Goal: Task Accomplishment & Management: Complete application form

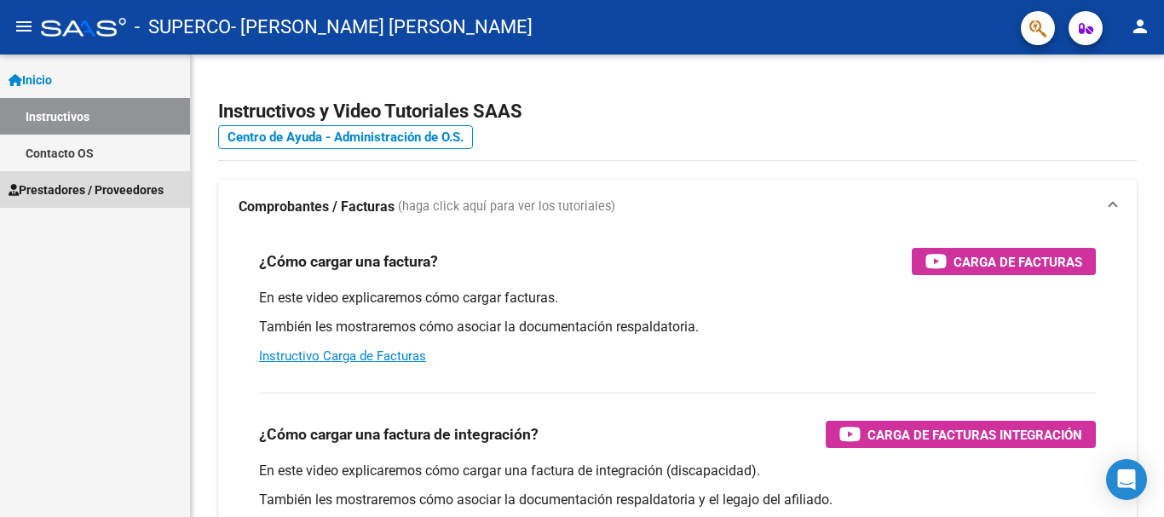
click at [91, 188] on span "Prestadores / Proveedores" at bounding box center [86, 190] width 155 height 19
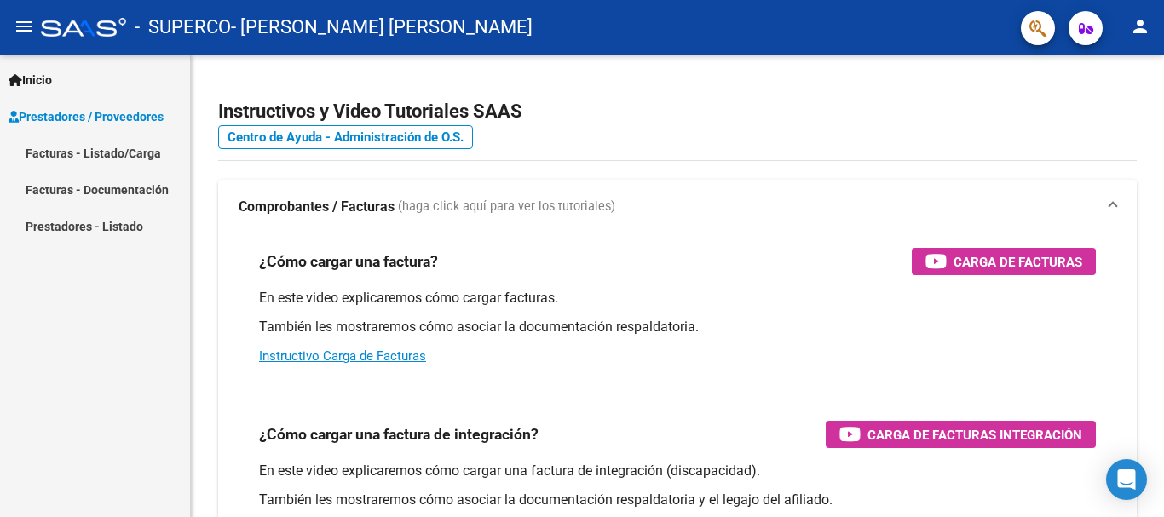
click at [84, 153] on link "Facturas - Listado/Carga" at bounding box center [95, 153] width 190 height 37
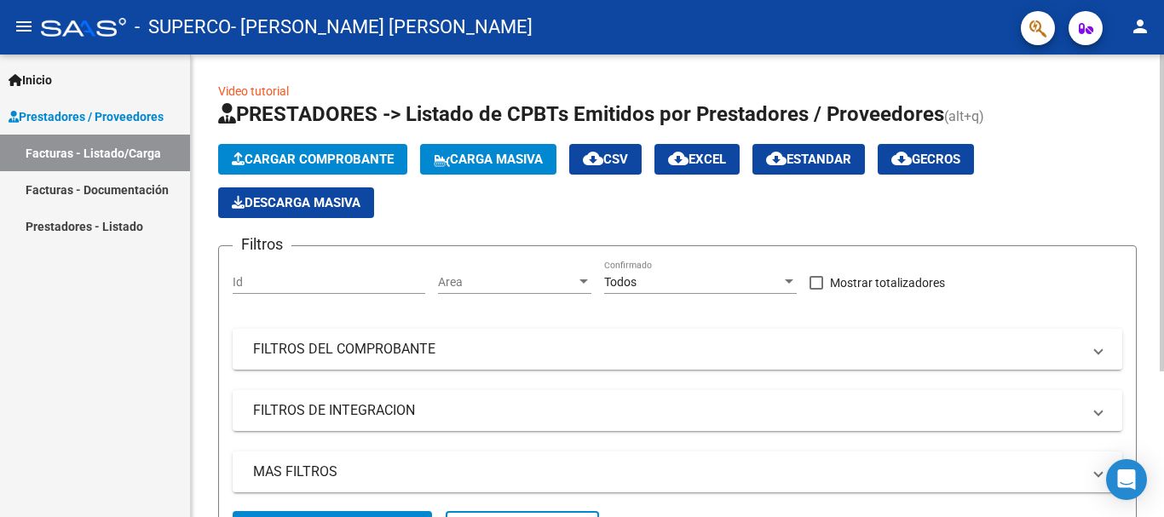
click at [343, 167] on button "Cargar Comprobante" at bounding box center [312, 159] width 189 height 31
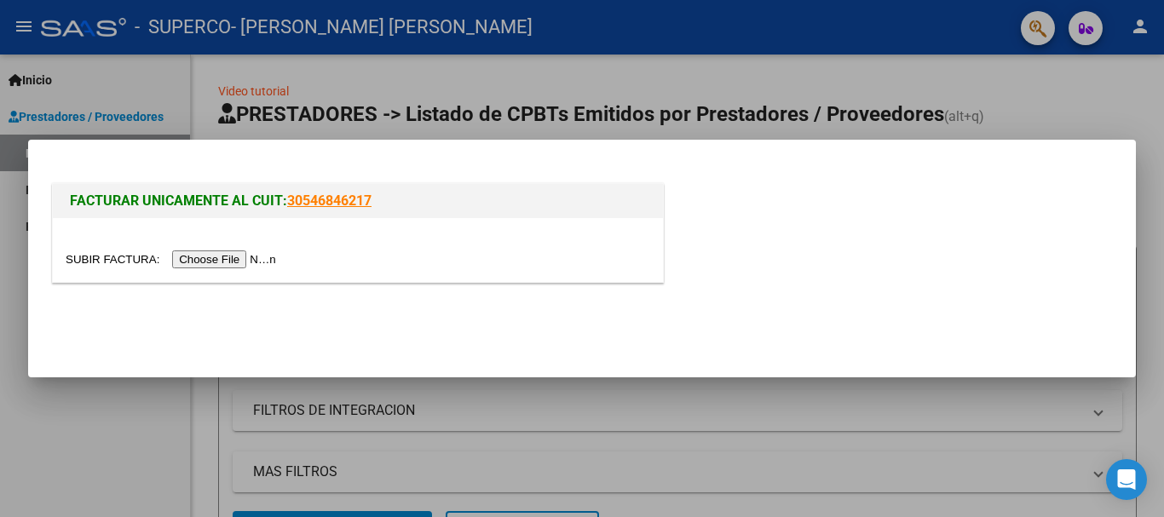
click at [266, 268] on input "file" at bounding box center [174, 260] width 216 height 18
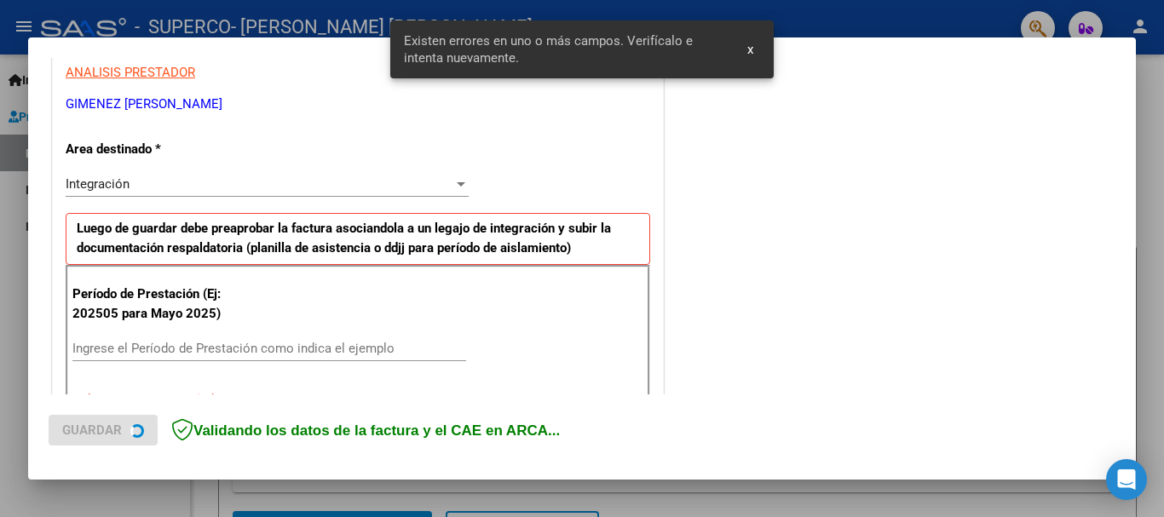
scroll to position [435, 0]
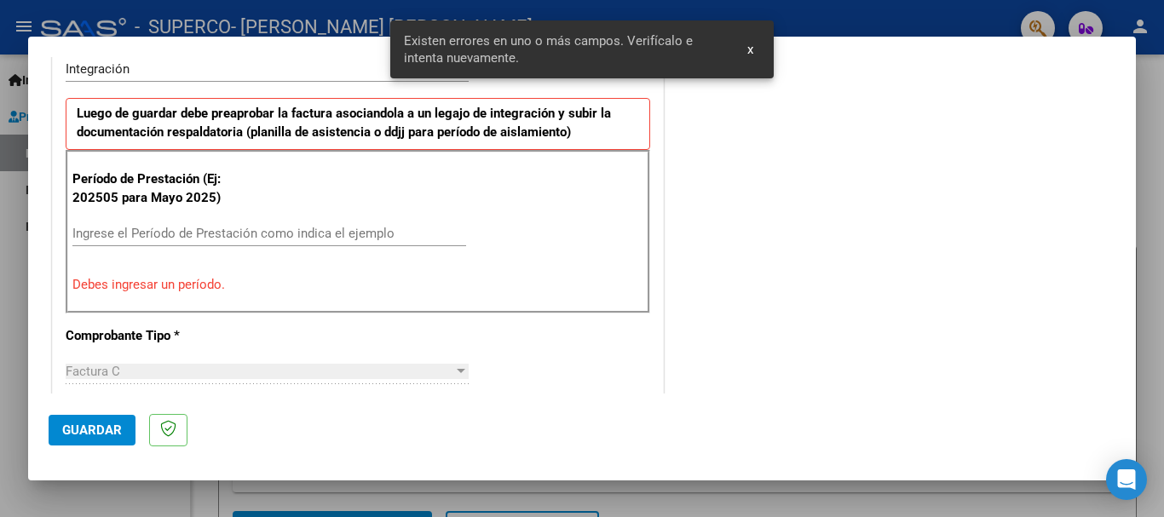
click at [203, 234] on input "Ingrese el Período de Prestación como indica el ejemplo" at bounding box center [269, 233] width 394 height 15
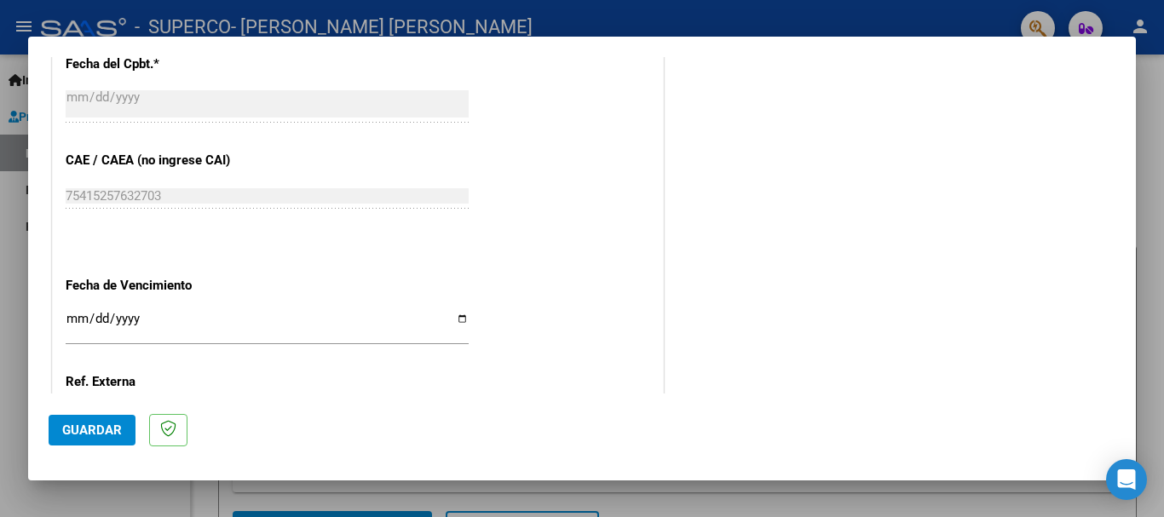
scroll to position [1031, 0]
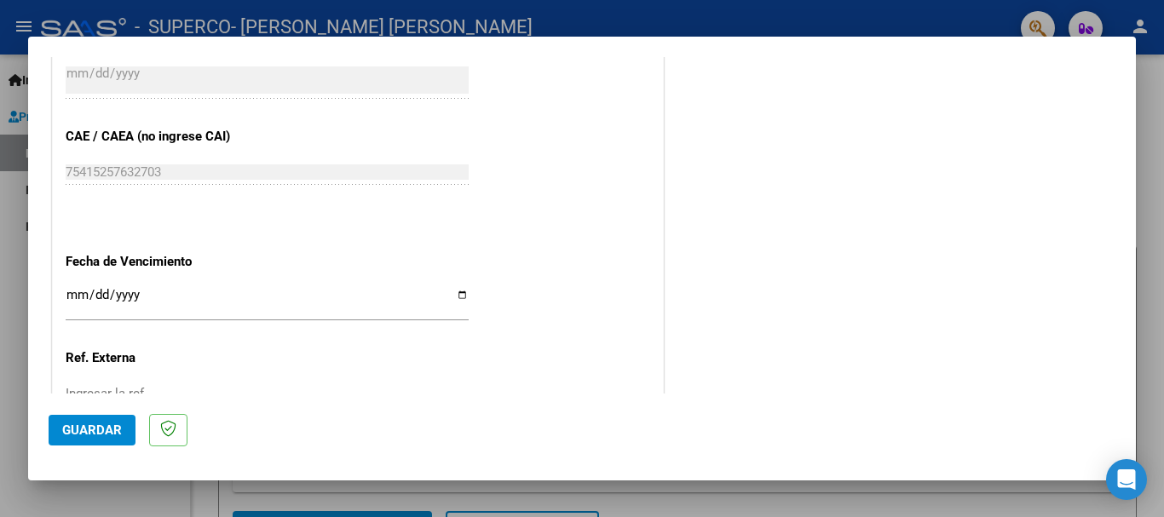
type input "202509"
click at [454, 291] on input "Ingresar la fecha" at bounding box center [267, 301] width 403 height 27
type input "[DATE]"
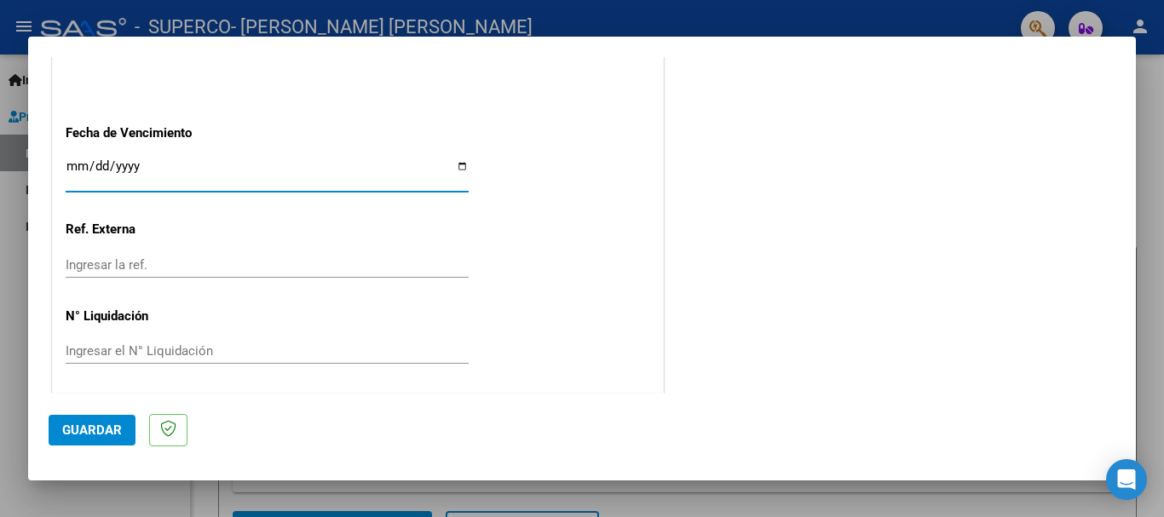
scroll to position [1163, 0]
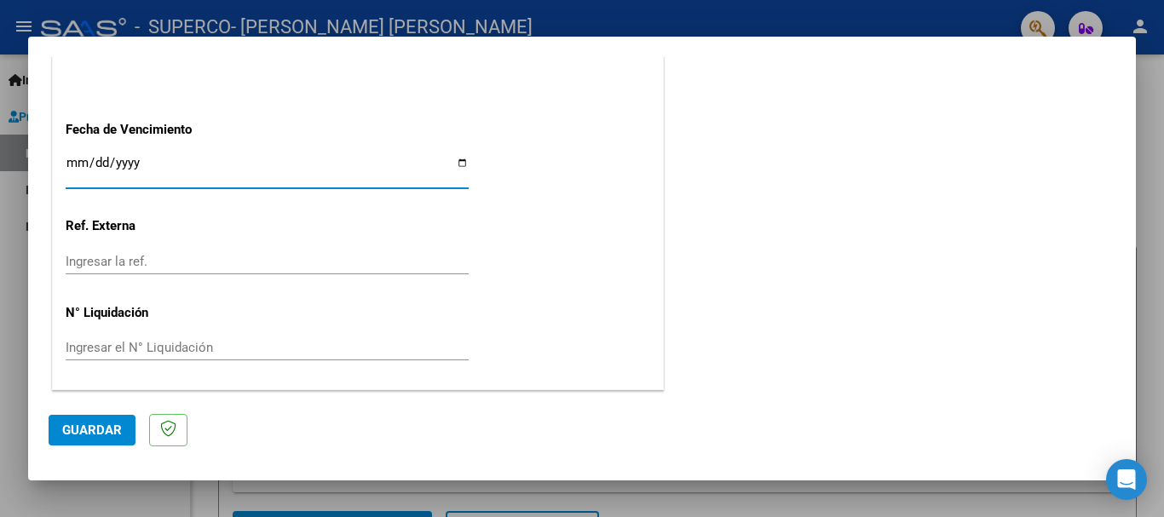
click at [95, 436] on span "Guardar" at bounding box center [92, 430] width 60 height 15
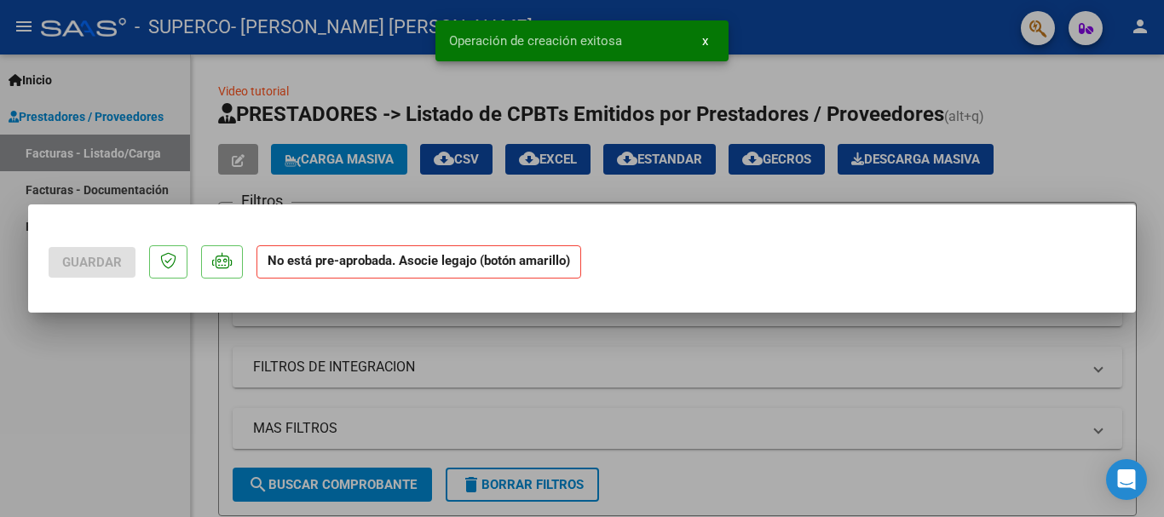
scroll to position [0, 0]
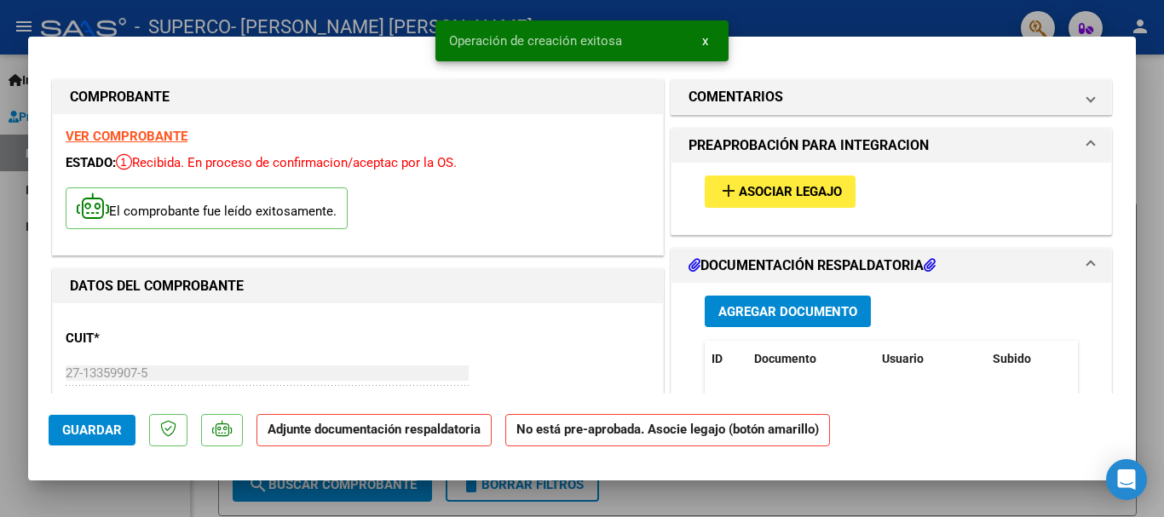
click at [786, 192] on span "Asociar Legajo" at bounding box center [790, 192] width 103 height 15
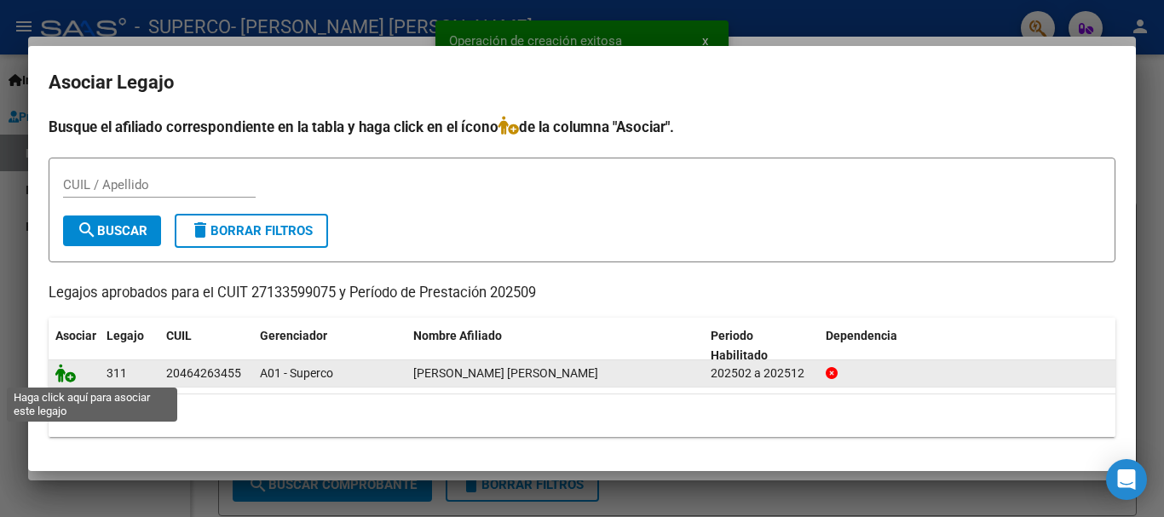
click at [66, 374] on icon at bounding box center [65, 373] width 20 height 19
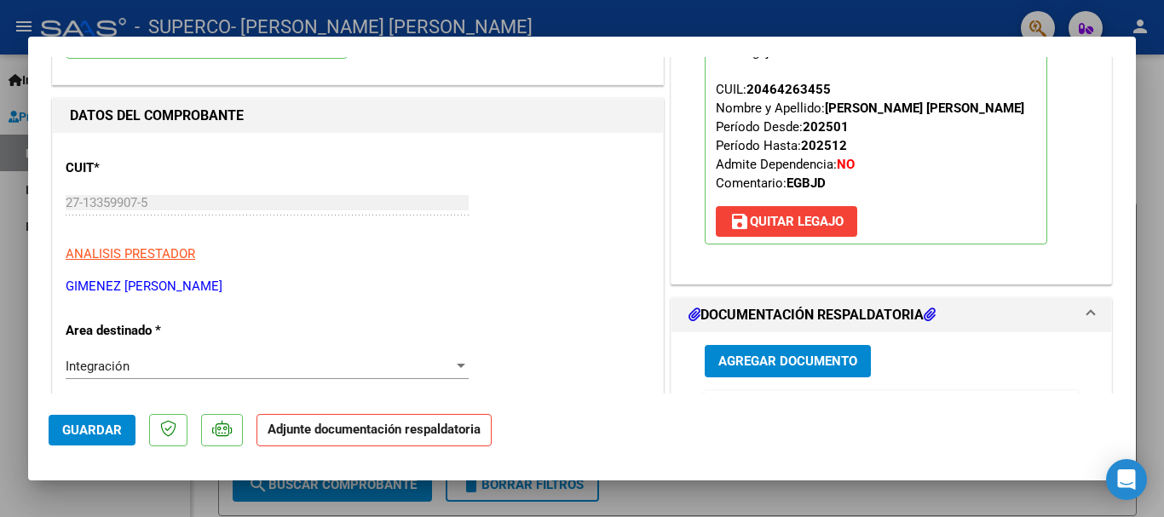
scroll to position [256, 0]
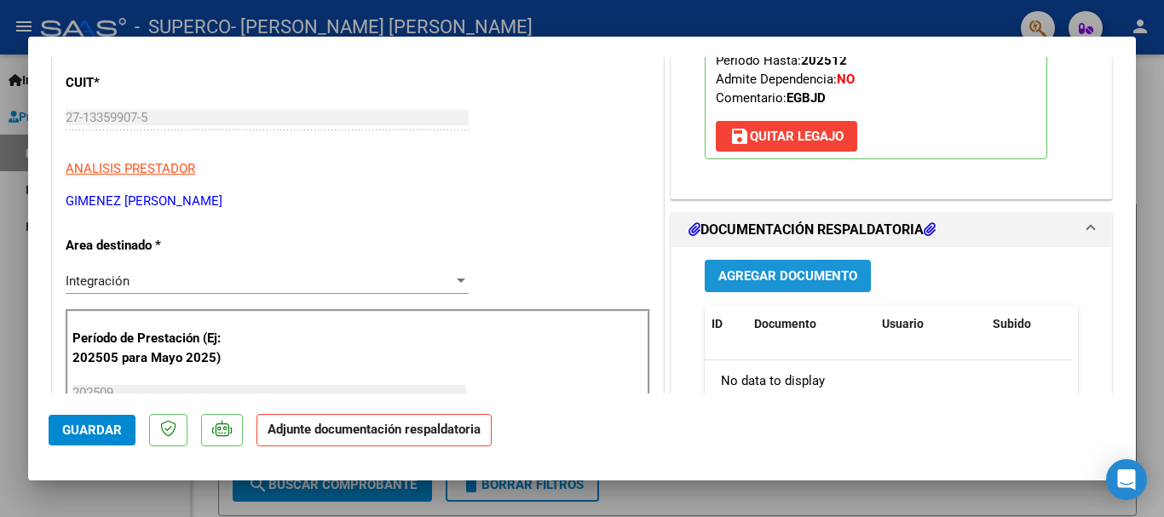
click at [796, 281] on span "Agregar Documento" at bounding box center [787, 276] width 139 height 15
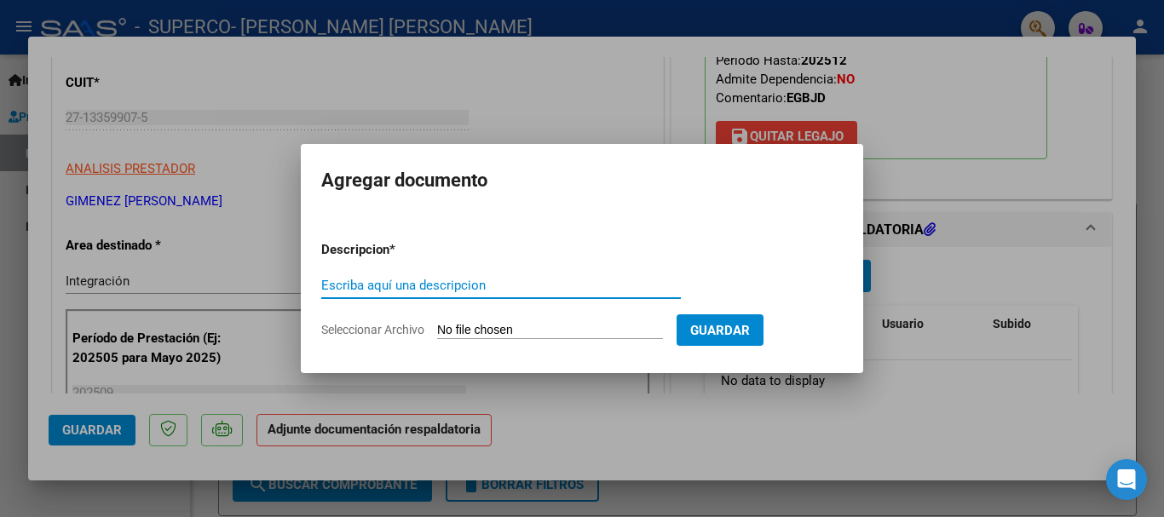
click at [445, 285] on input "Escriba aquí una descripcion" at bounding box center [501, 285] width 360 height 15
type input "Planilla de asistencia"
click at [467, 334] on input "Seleccionar Archivo" at bounding box center [550, 331] width 226 height 16
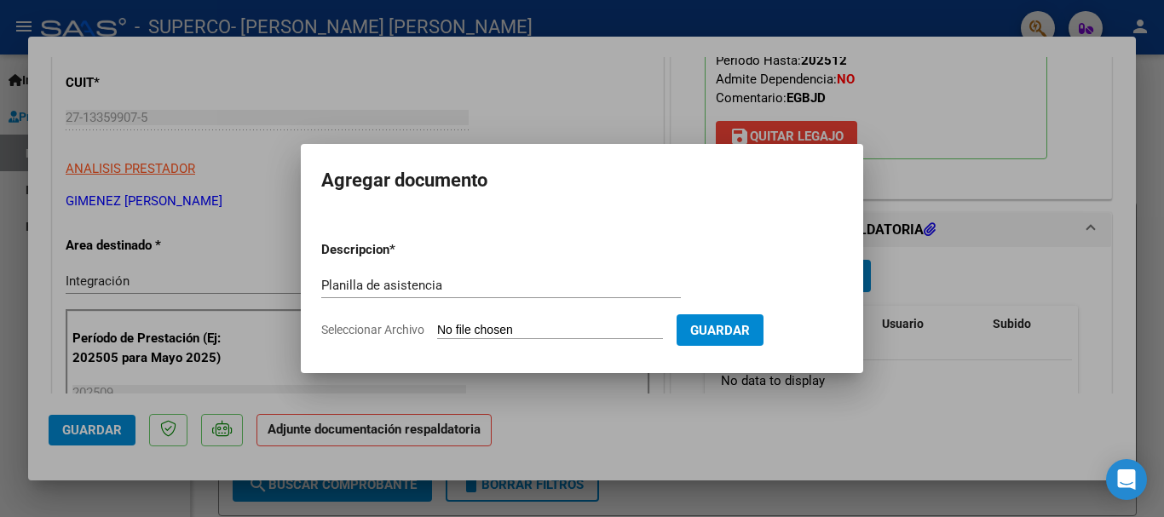
type input "C:\fakepath\Velardez Facundo Planilla de asistencia Setiembre 2025 525.pdf"
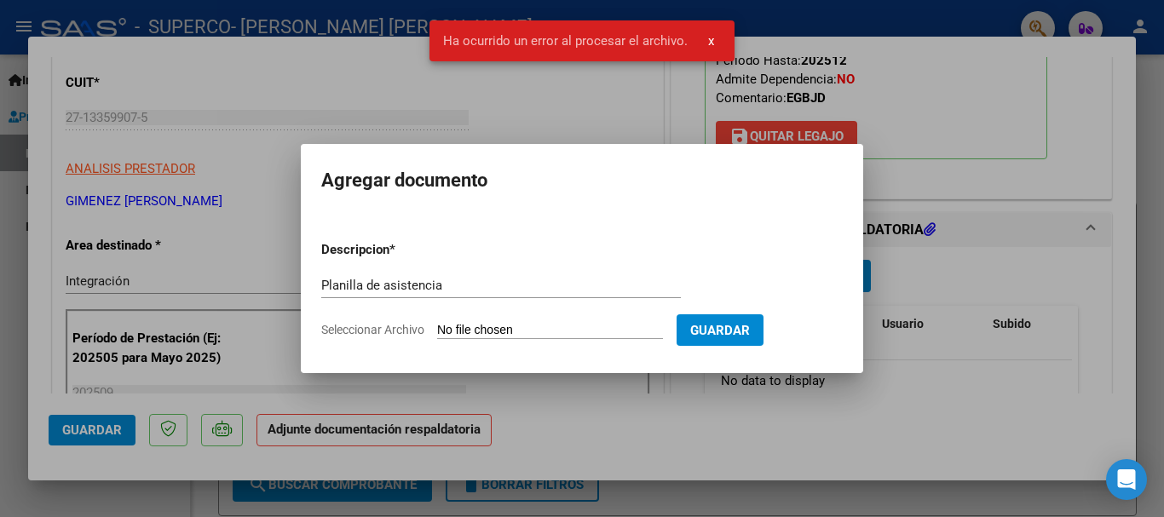
click at [551, 332] on input "Seleccionar Archivo" at bounding box center [550, 331] width 226 height 16
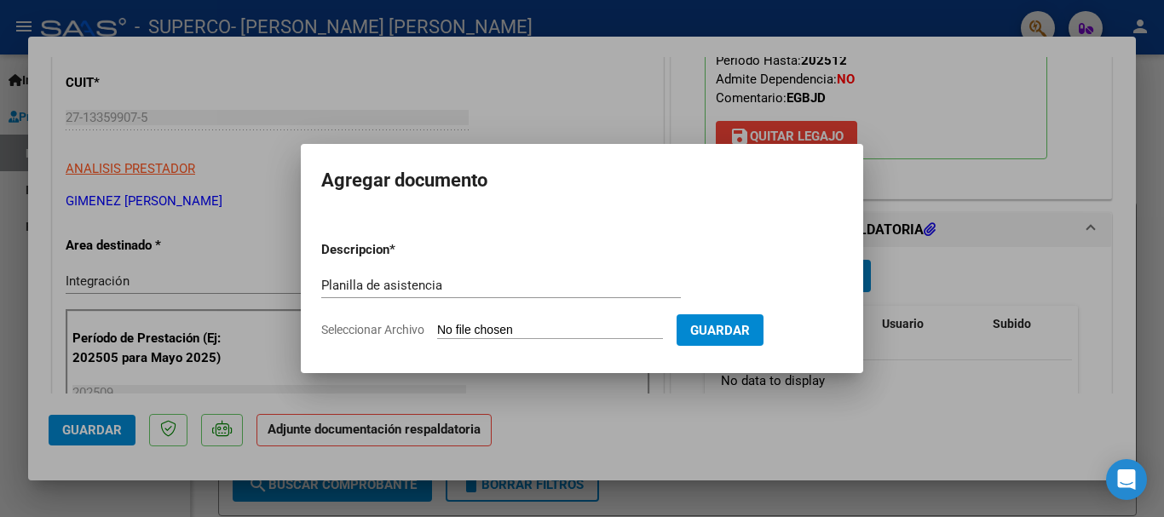
type input "C:\fakepath\Velardez Facundo Planilla de asistencia Setiembre 2025 525.pdf"
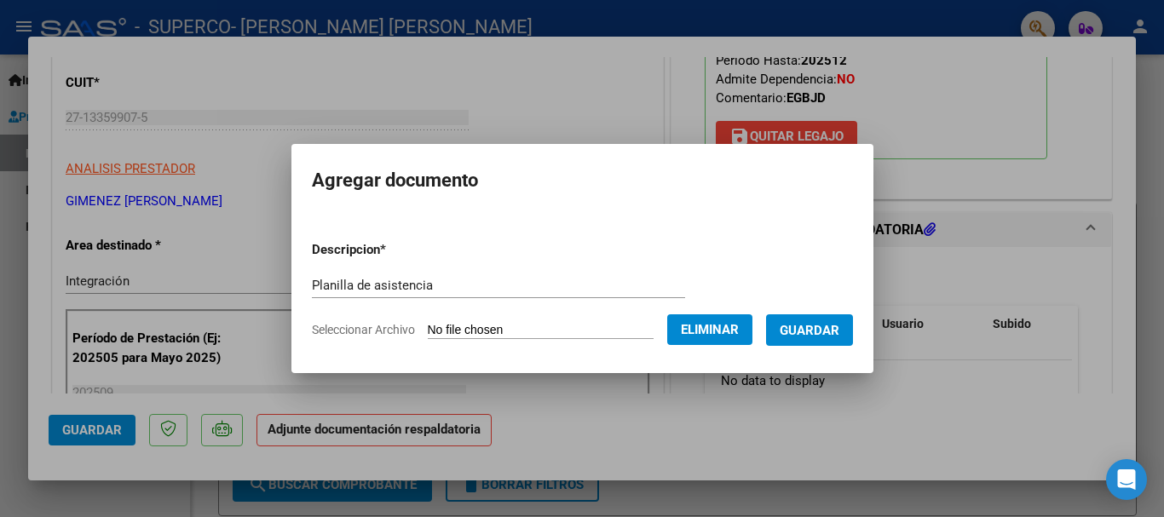
click at [817, 322] on span "Guardar" at bounding box center [810, 329] width 60 height 15
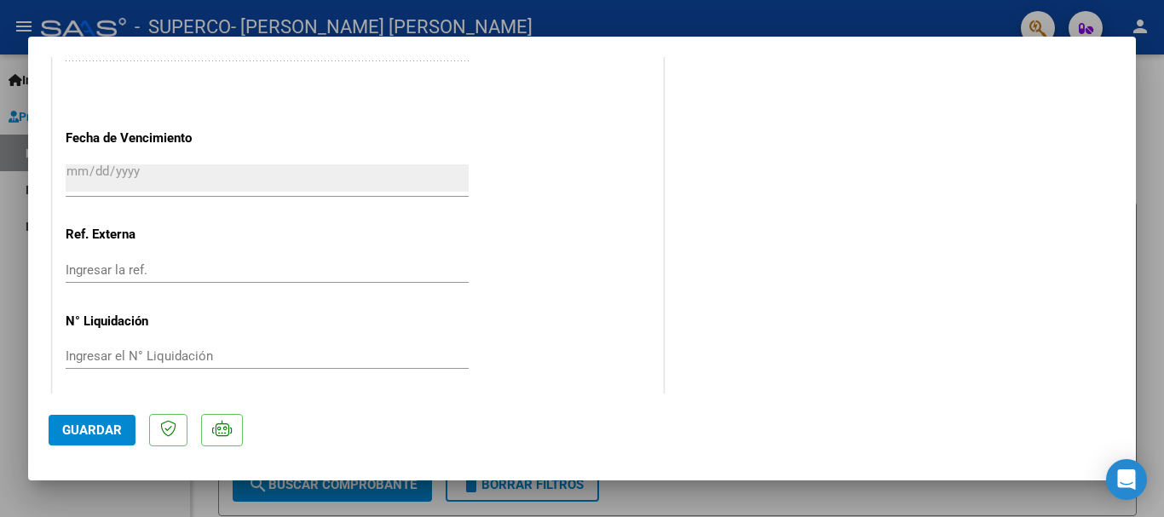
scroll to position [1189, 0]
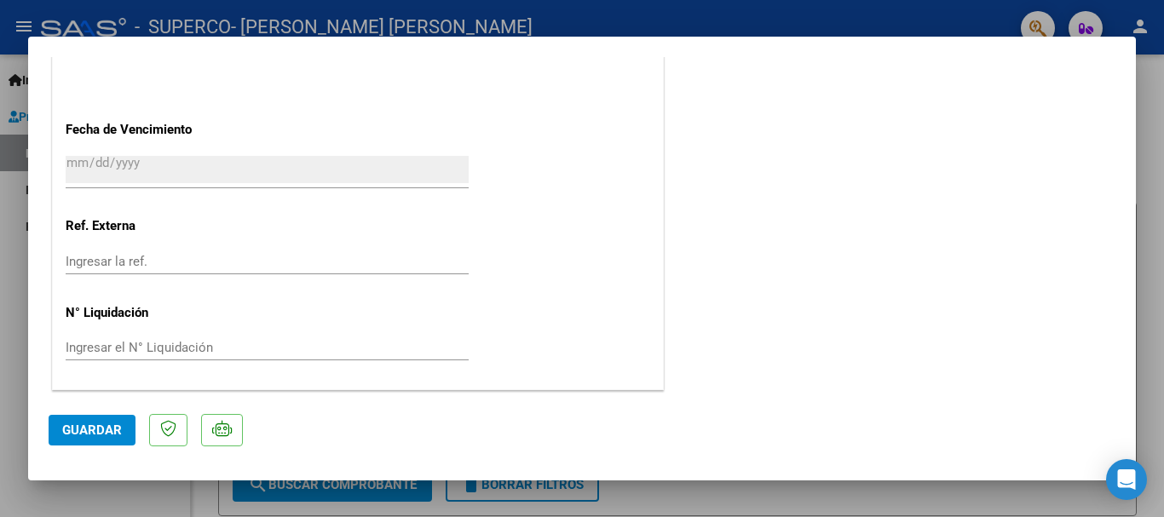
click at [79, 423] on span "Guardar" at bounding box center [92, 430] width 60 height 15
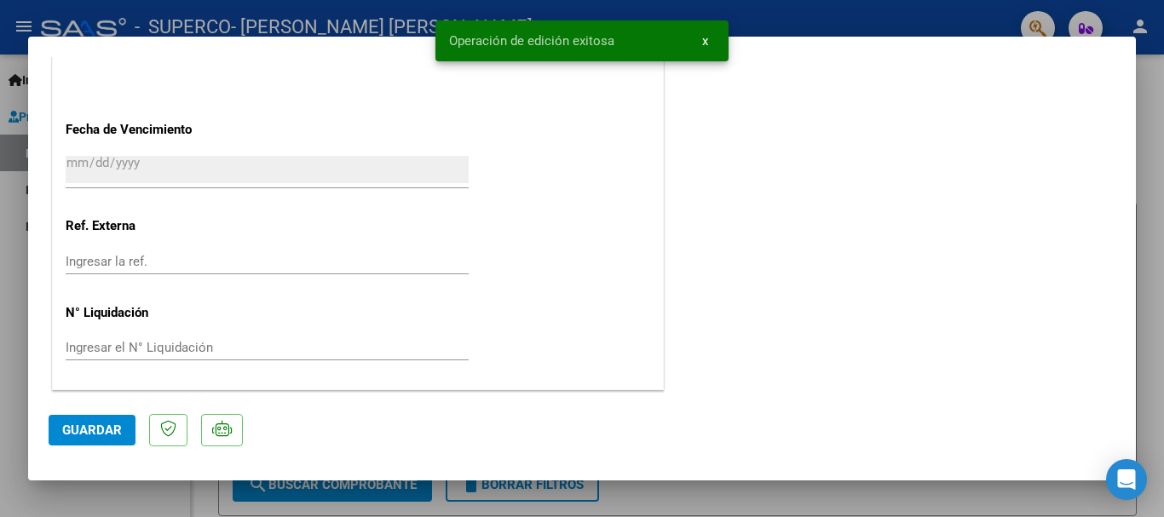
click at [754, 19] on div at bounding box center [582, 258] width 1164 height 517
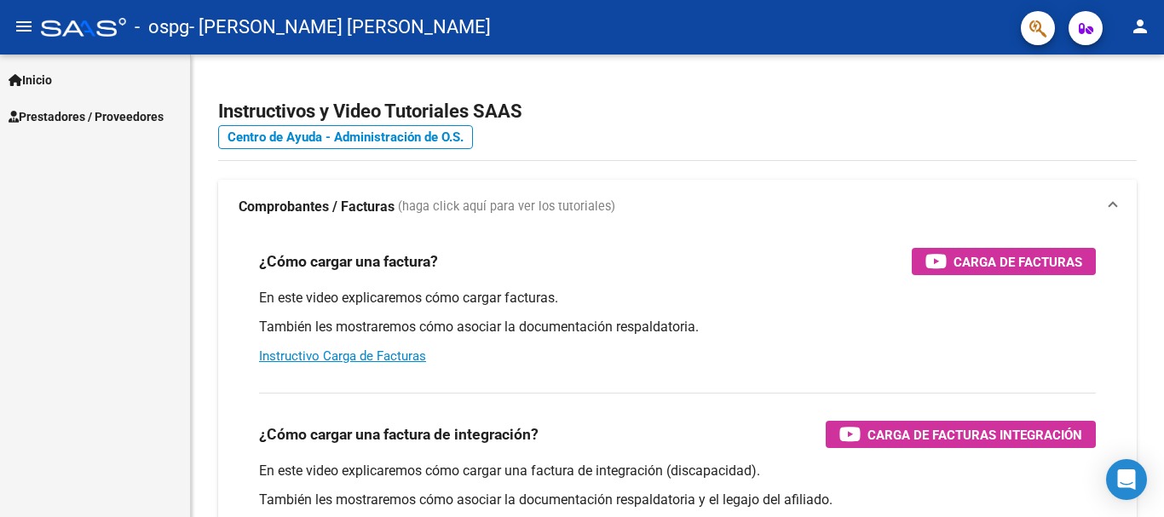
click at [106, 110] on span "Prestadores / Proveedores" at bounding box center [86, 116] width 155 height 19
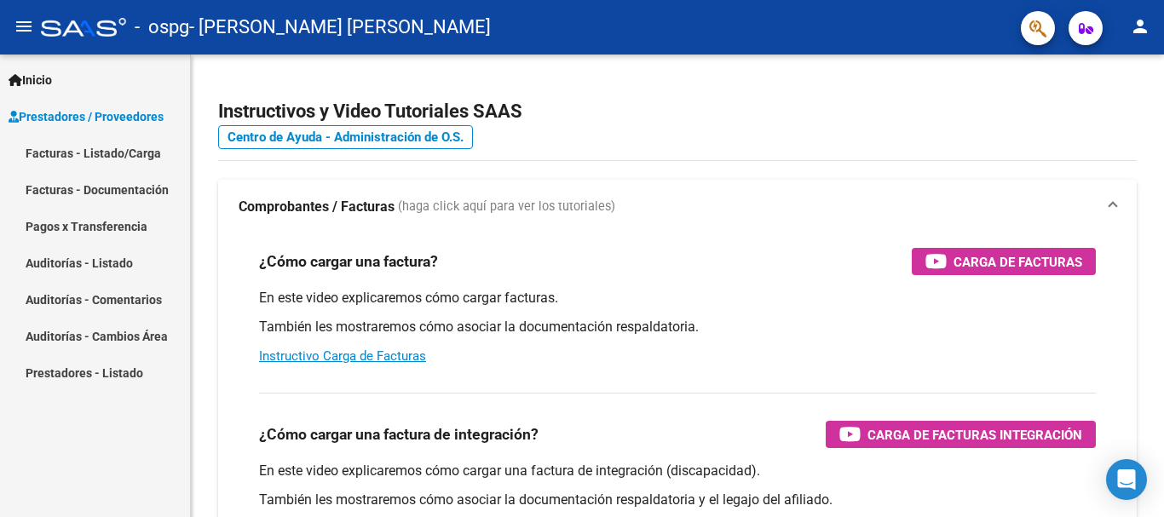
click at [113, 153] on link "Facturas - Listado/Carga" at bounding box center [95, 153] width 190 height 37
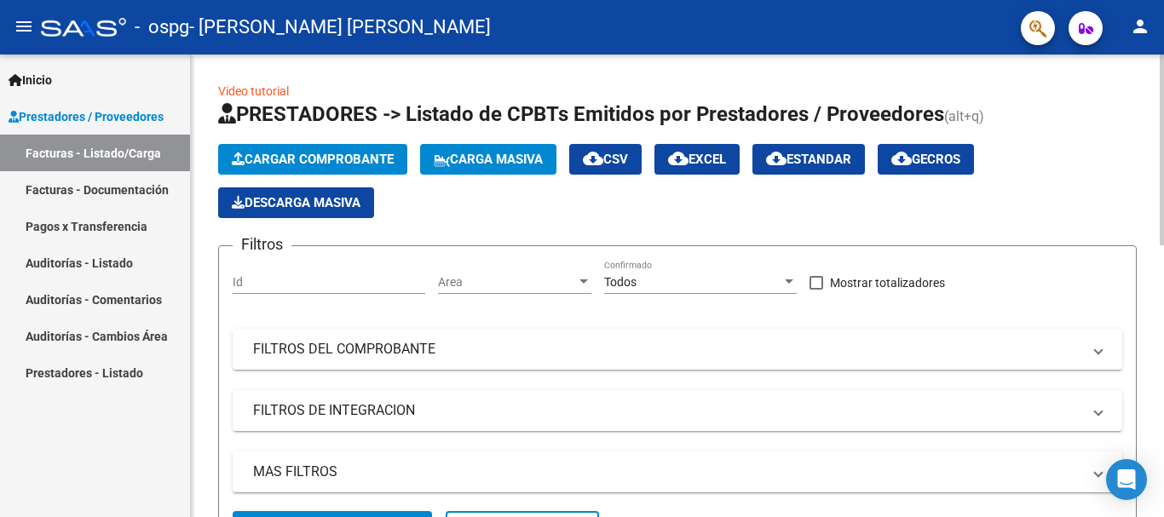
click at [365, 160] on span "Cargar Comprobante" at bounding box center [313, 159] width 162 height 15
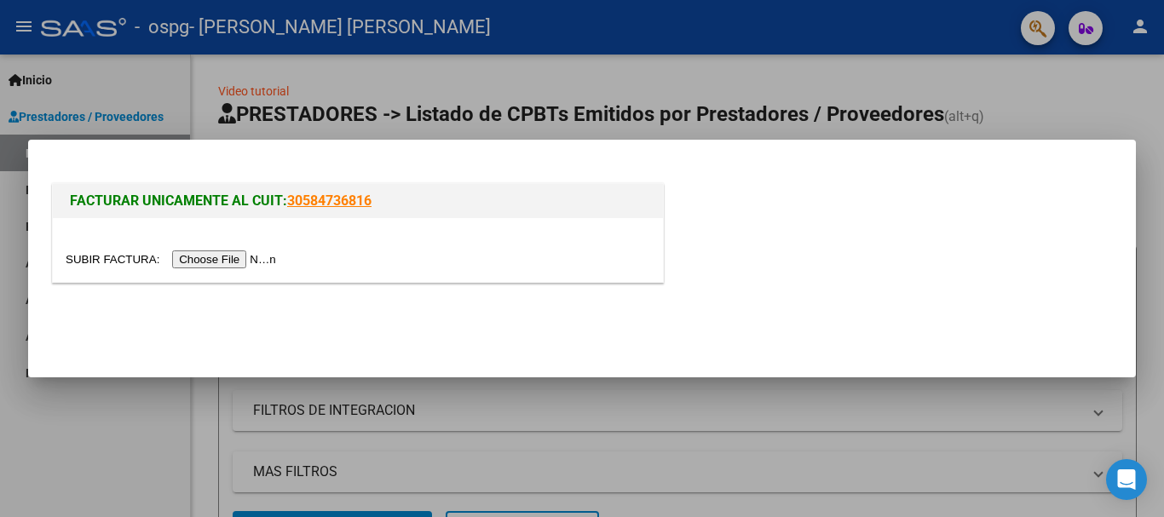
click at [222, 261] on input "file" at bounding box center [174, 260] width 216 height 18
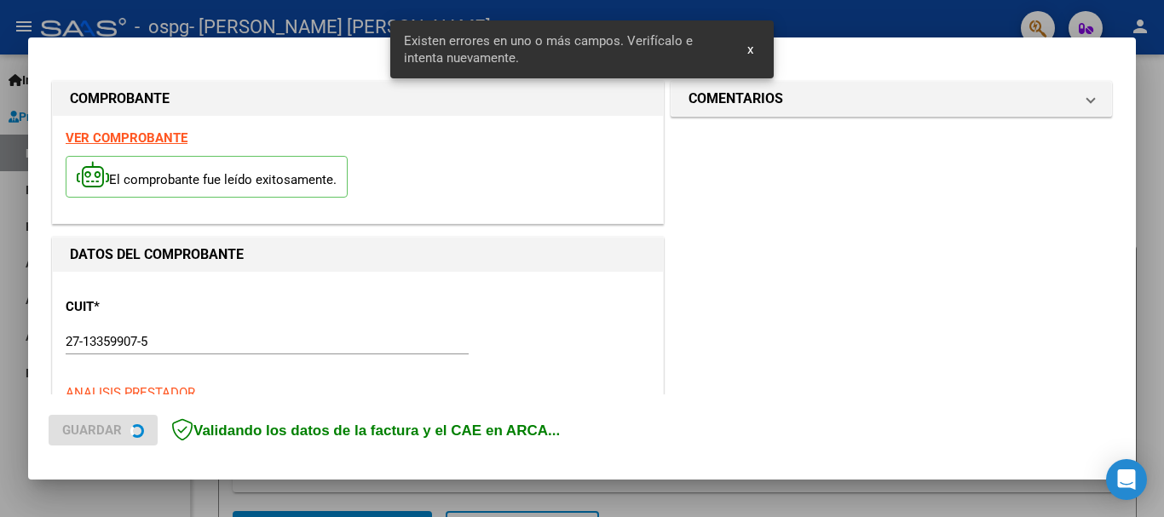
scroll to position [425, 0]
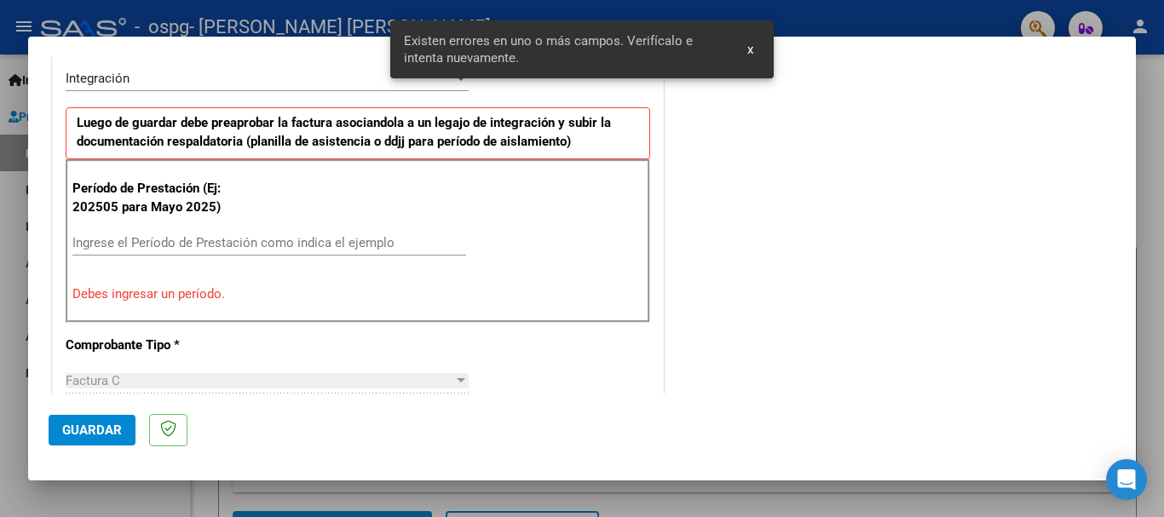
click at [257, 238] on input "Ingrese el Período de Prestación como indica el ejemplo" at bounding box center [269, 242] width 394 height 15
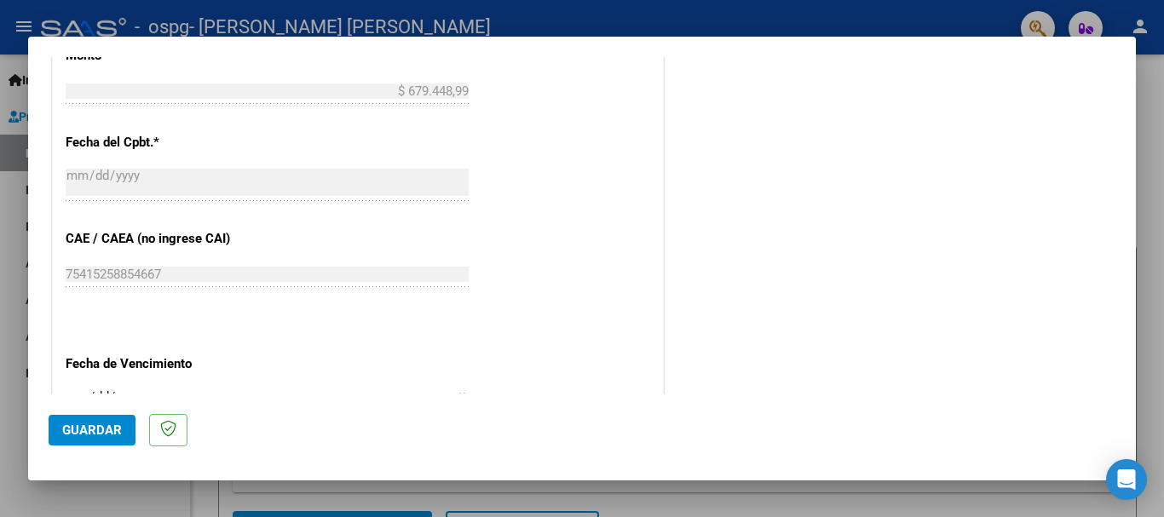
scroll to position [1022, 0]
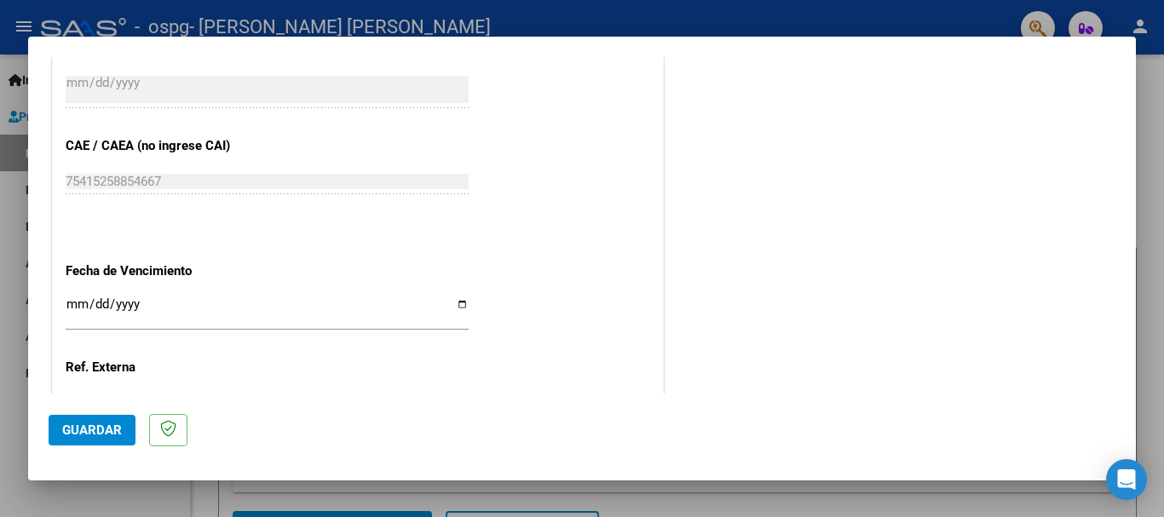
type input "202509"
click at [457, 305] on input "Ingresar la fecha" at bounding box center [267, 310] width 403 height 27
type input "[DATE]"
click at [78, 424] on span "Guardar" at bounding box center [92, 430] width 60 height 15
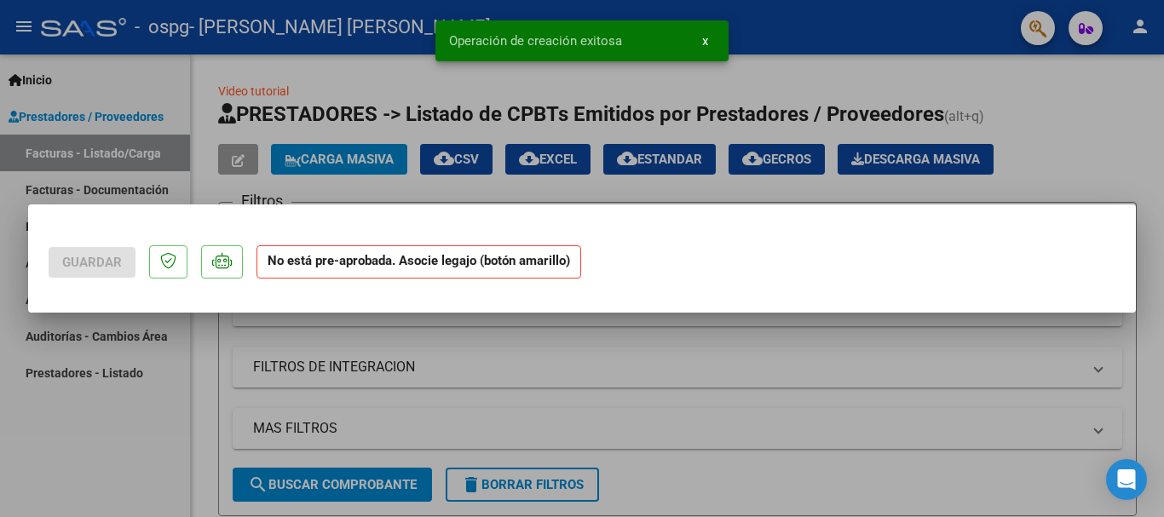
scroll to position [0, 0]
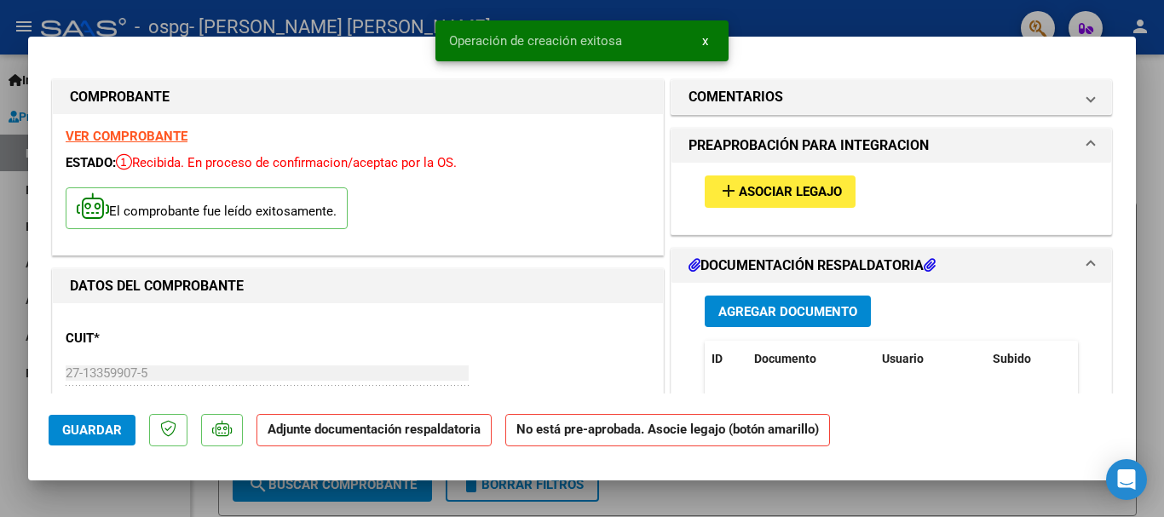
click at [824, 189] on span "Asociar Legajo" at bounding box center [790, 192] width 103 height 15
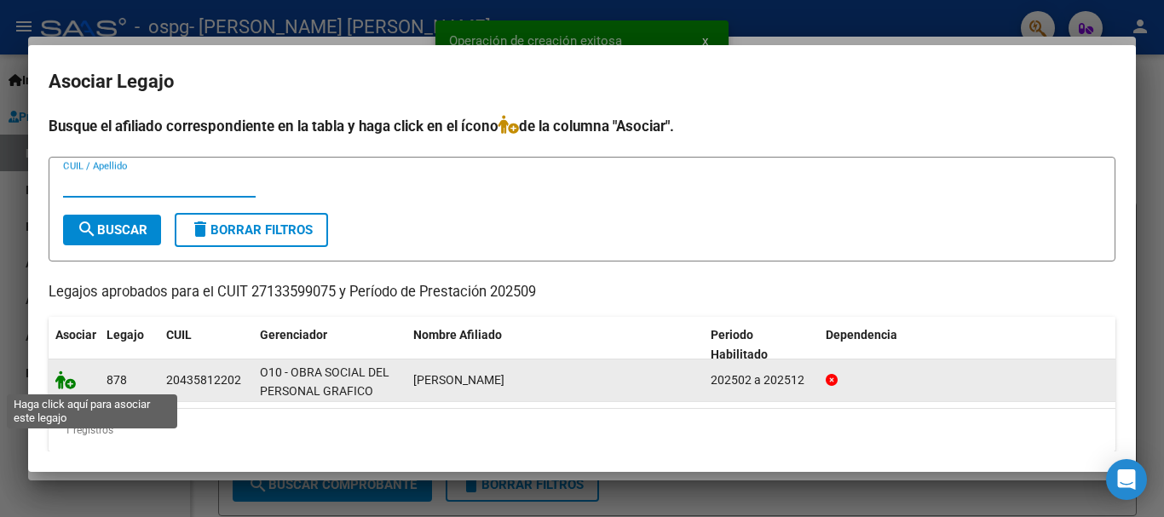
click at [69, 374] on icon at bounding box center [65, 380] width 20 height 19
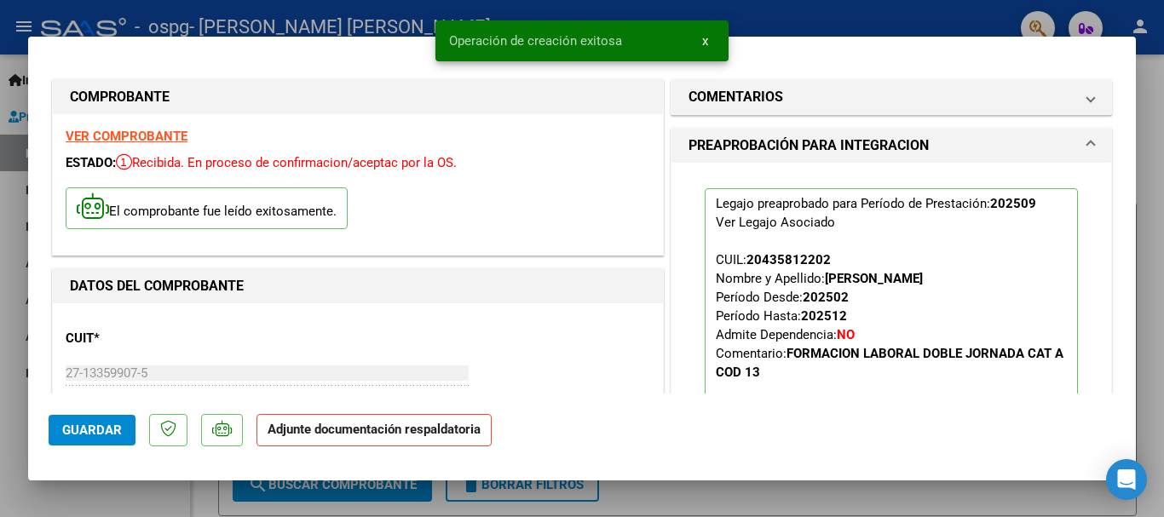
scroll to position [256, 0]
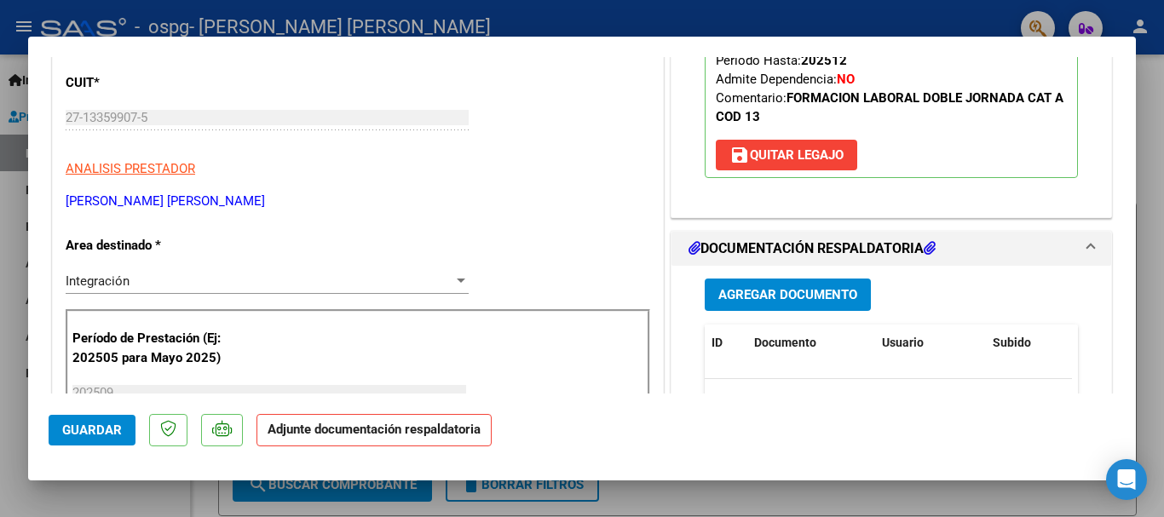
click at [810, 297] on span "Agregar Documento" at bounding box center [787, 295] width 139 height 15
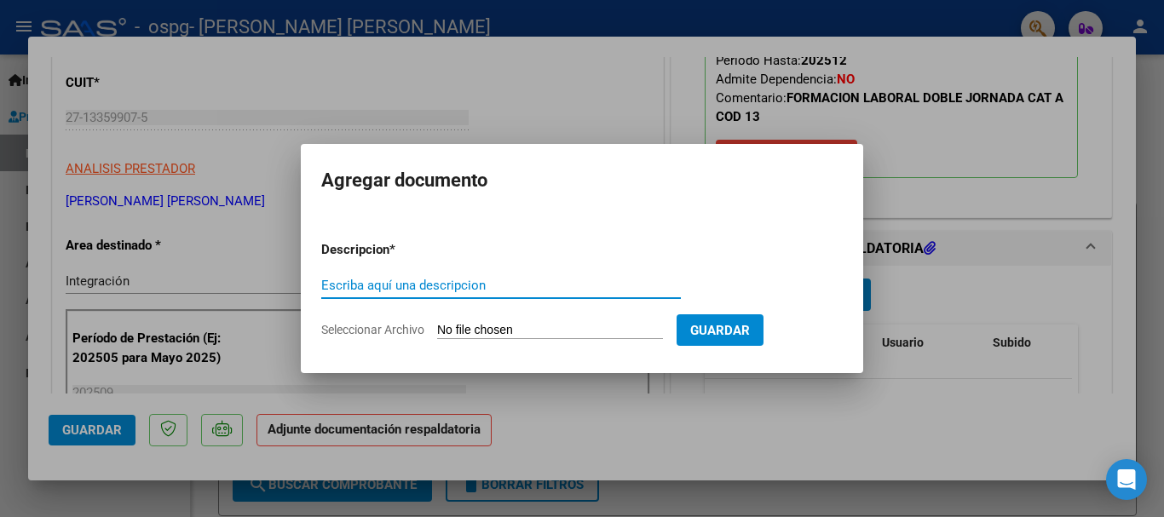
click at [441, 291] on input "Escriba aquí una descripcion" at bounding box center [501, 285] width 360 height 15
type input "Planilla de asistencia"
click at [505, 330] on input "Seleccionar Archivo" at bounding box center [550, 331] width 226 height 16
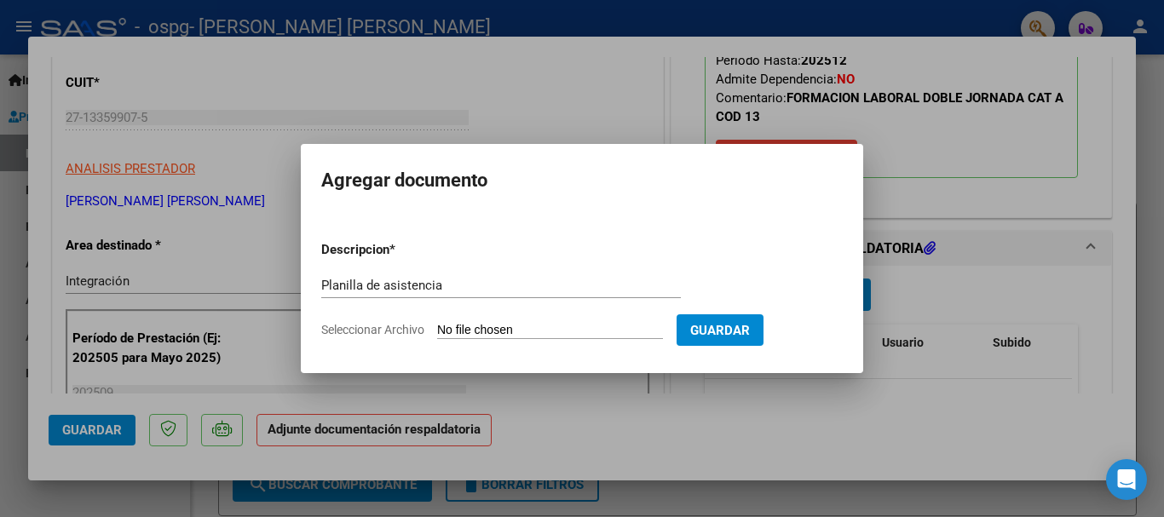
type input "C:\fakepath\[PERSON_NAME] de asistencia Setiembre 2025 527.pdf"
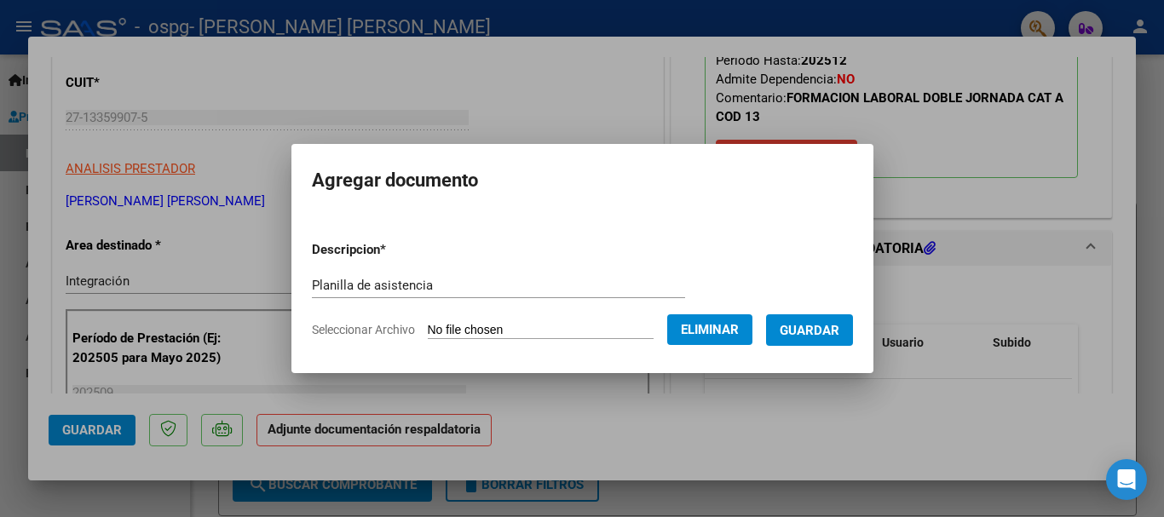
click at [839, 331] on span "Guardar" at bounding box center [810, 330] width 60 height 15
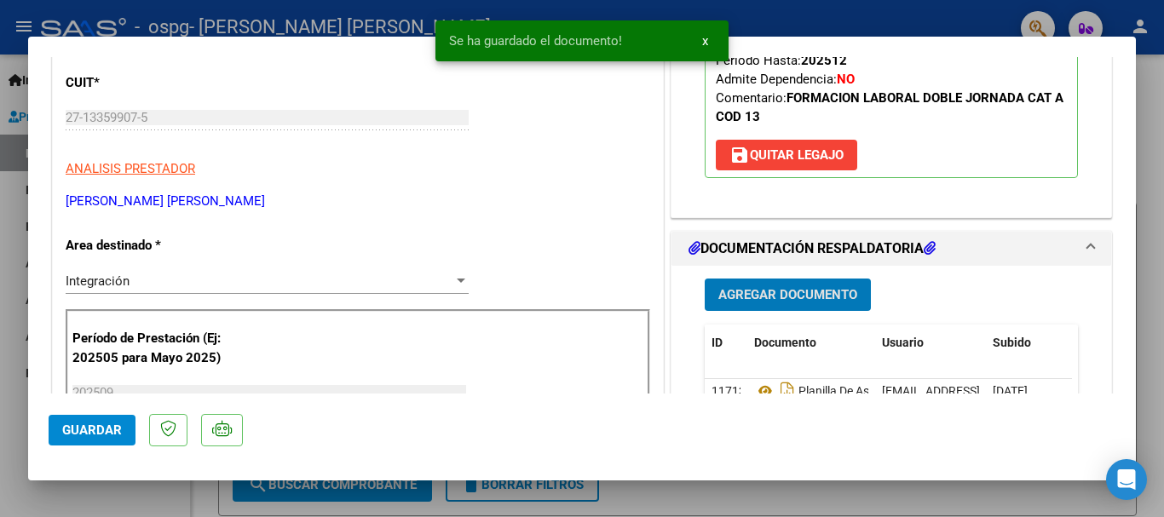
click at [800, 298] on span "Agregar Documento" at bounding box center [787, 295] width 139 height 15
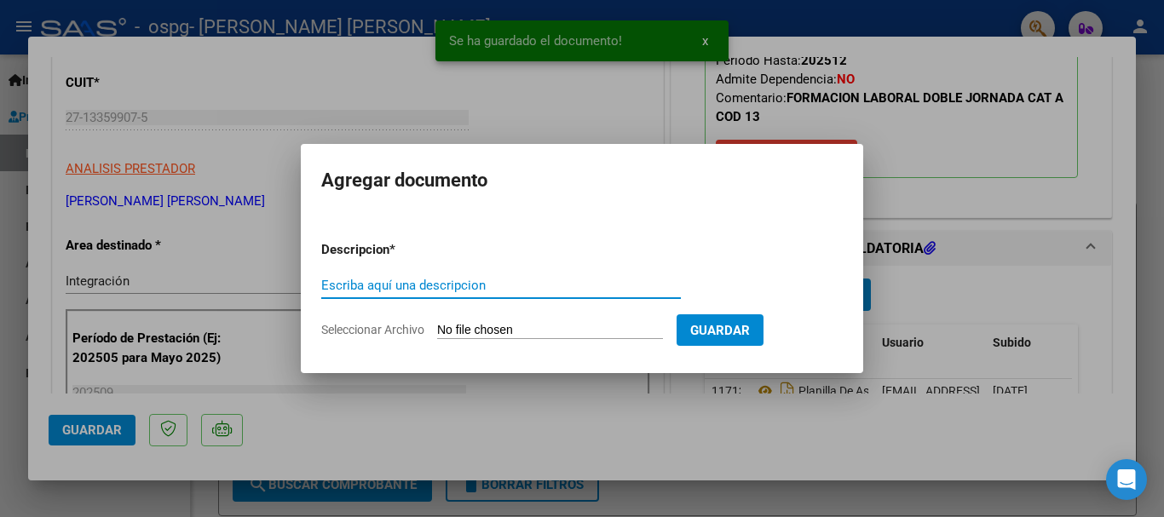
click at [527, 290] on input "Escriba aquí una descripcion" at bounding box center [501, 285] width 360 height 15
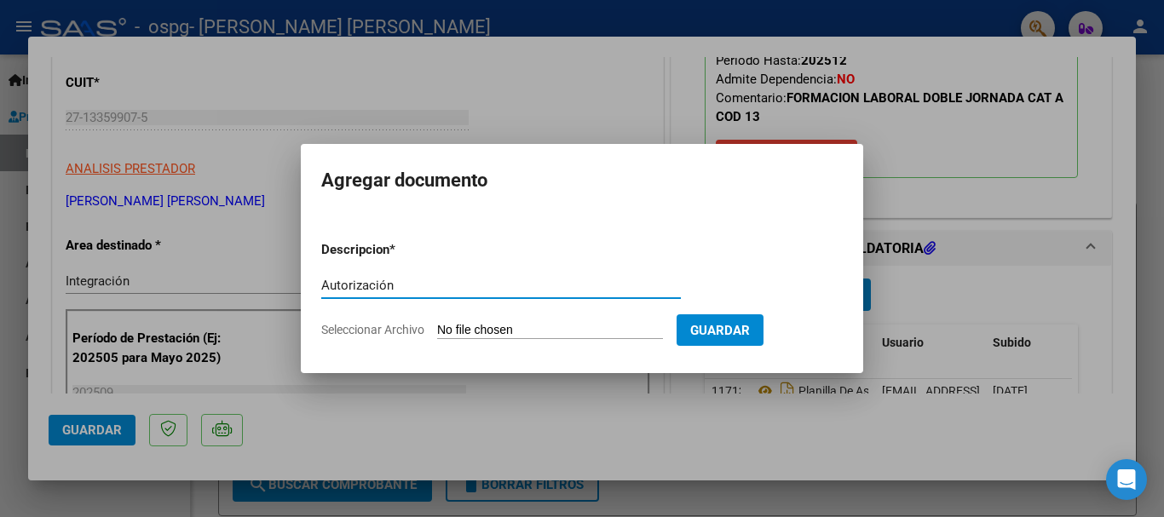
type input "Autorización"
click at [529, 326] on input "Seleccionar Archivo" at bounding box center [550, 331] width 226 height 16
type input "C:\fakepath\AUTORIZACIONES 2025.docx"
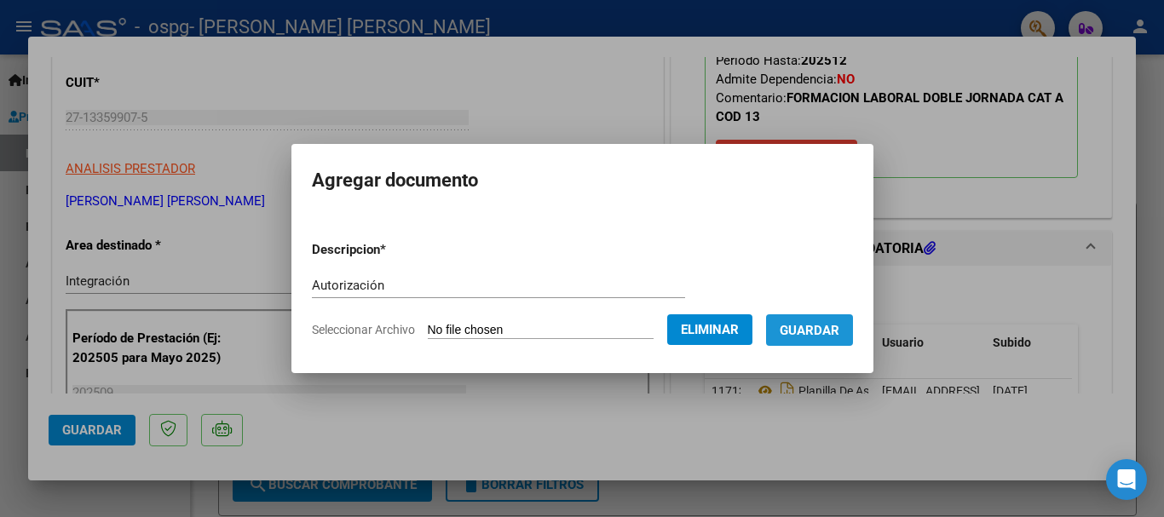
click at [839, 333] on span "Guardar" at bounding box center [810, 330] width 60 height 15
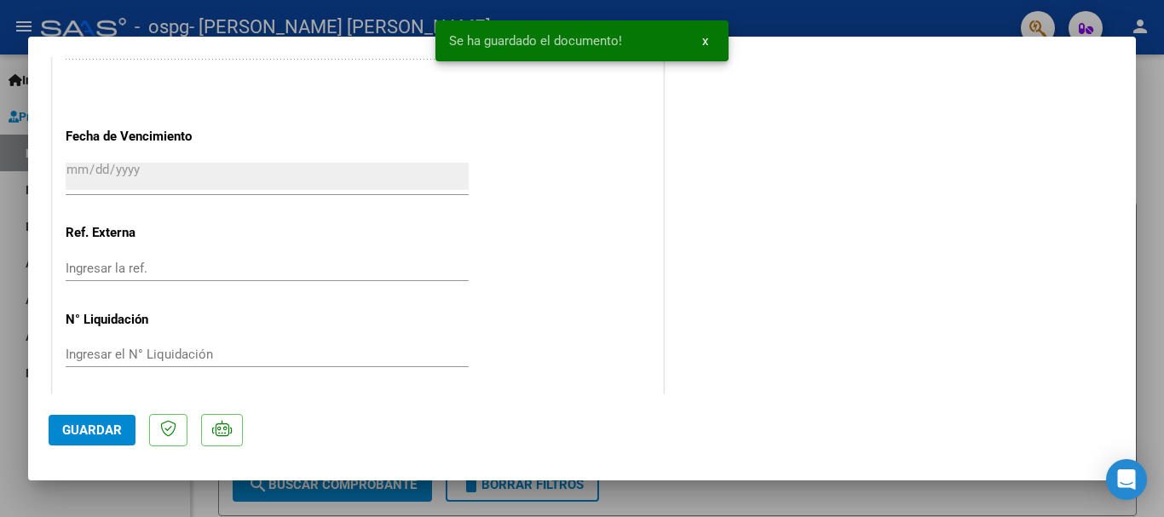
scroll to position [1189, 0]
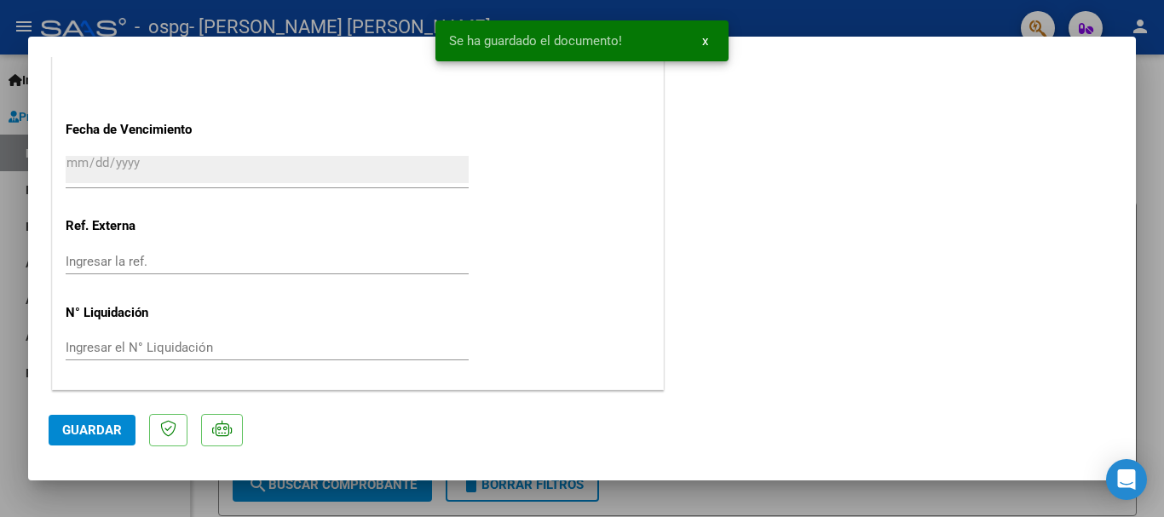
click at [63, 434] on span "Guardar" at bounding box center [92, 430] width 60 height 15
click at [832, 17] on div at bounding box center [582, 258] width 1164 height 517
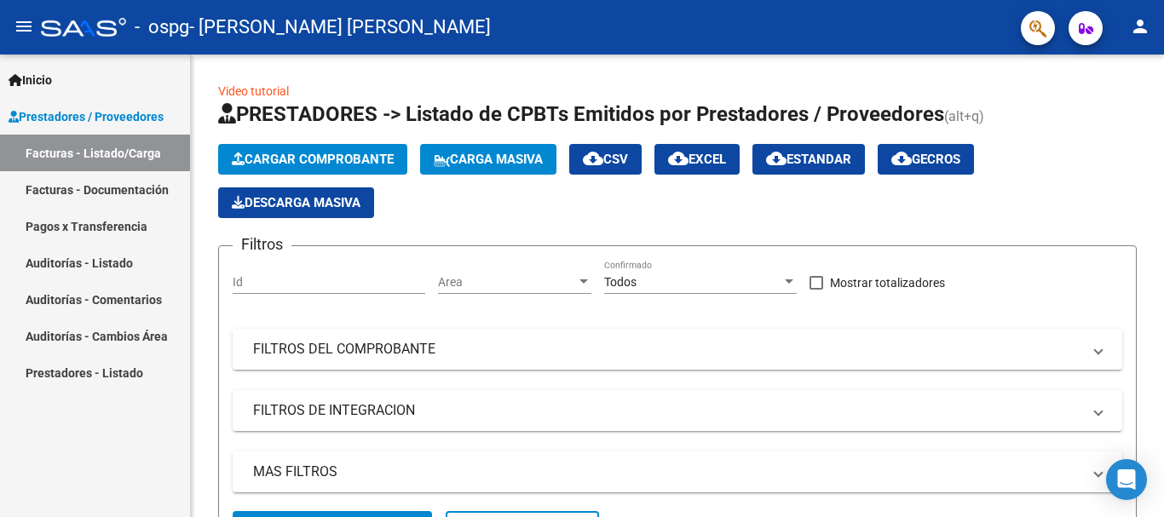
click at [61, 156] on link "Facturas - Listado/Carga" at bounding box center [95, 153] width 190 height 37
